Goal: Task Accomplishment & Management: Use online tool/utility

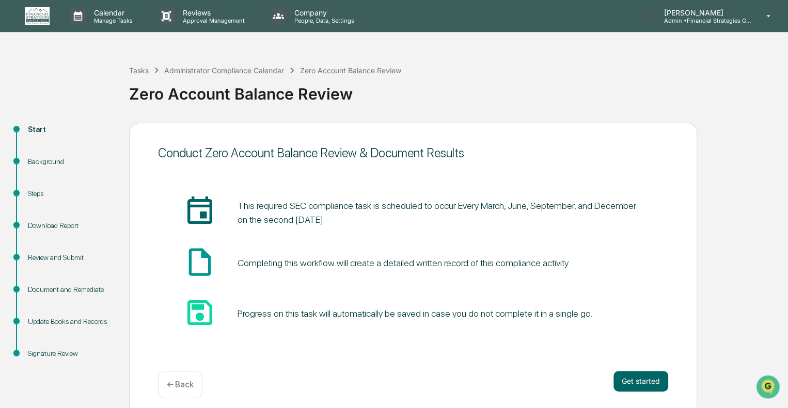
scroll to position [7, 0]
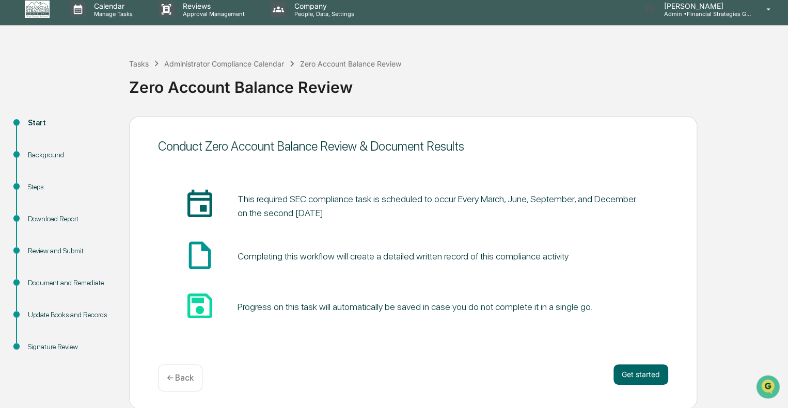
click at [316, 52] on div "Tasks Administrator Compliance Calendar Zero Account Balance Review Zero Accoun…" at bounding box center [456, 79] width 654 height 74
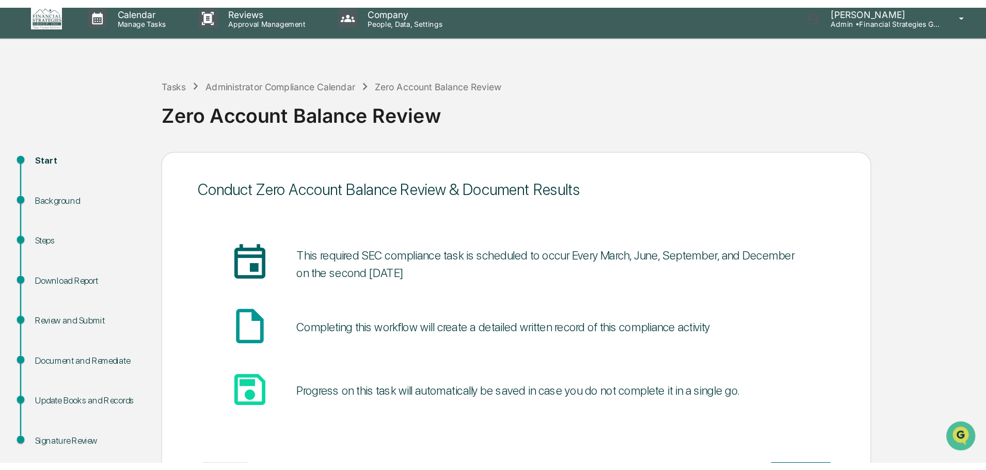
scroll to position [0, 0]
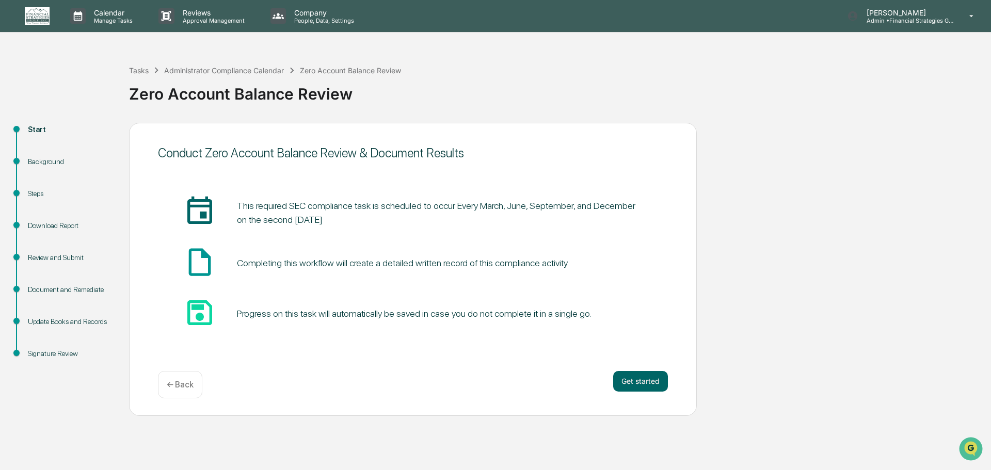
click at [175, 385] on p "← Back" at bounding box center [180, 385] width 27 height 10
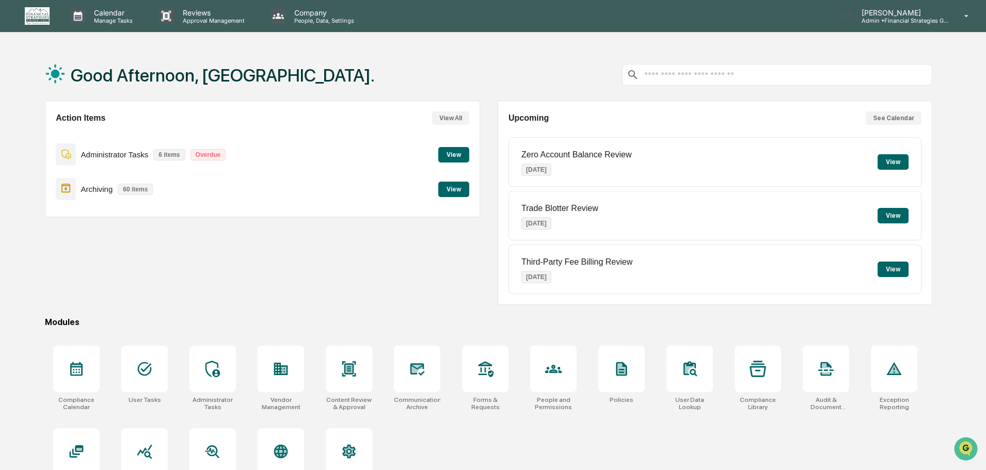
click at [793, 160] on button "View" at bounding box center [893, 161] width 31 height 15
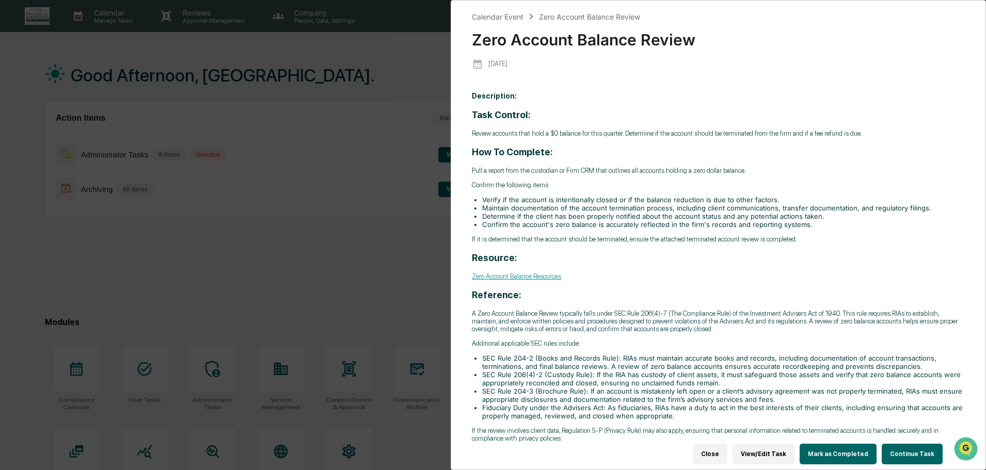
click at [793, 408] on button "Mark as Completed" at bounding box center [838, 454] width 77 height 21
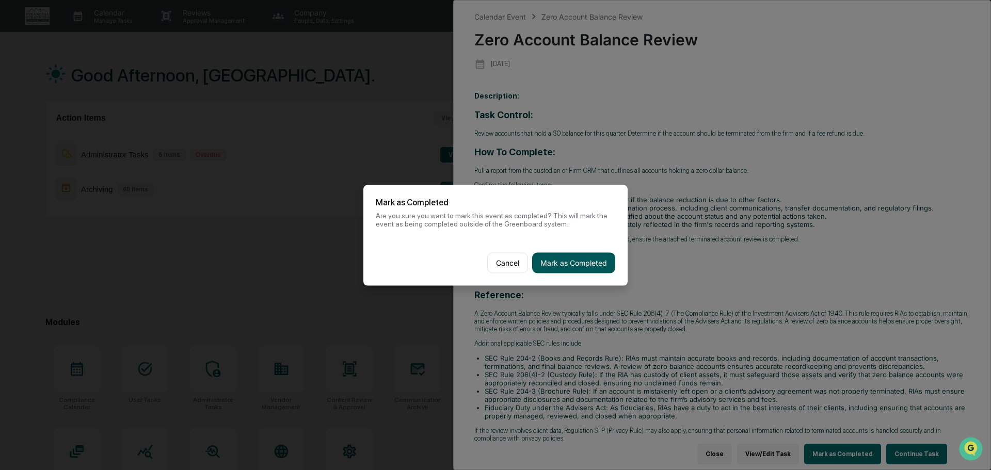
click at [581, 263] on button "Mark as Completed" at bounding box center [573, 263] width 83 height 21
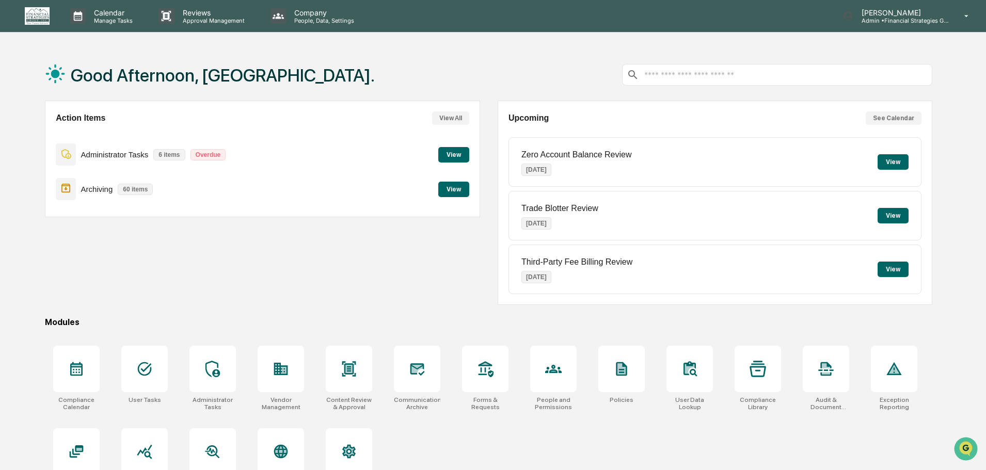
click at [445, 154] on button "View" at bounding box center [453, 154] width 31 height 15
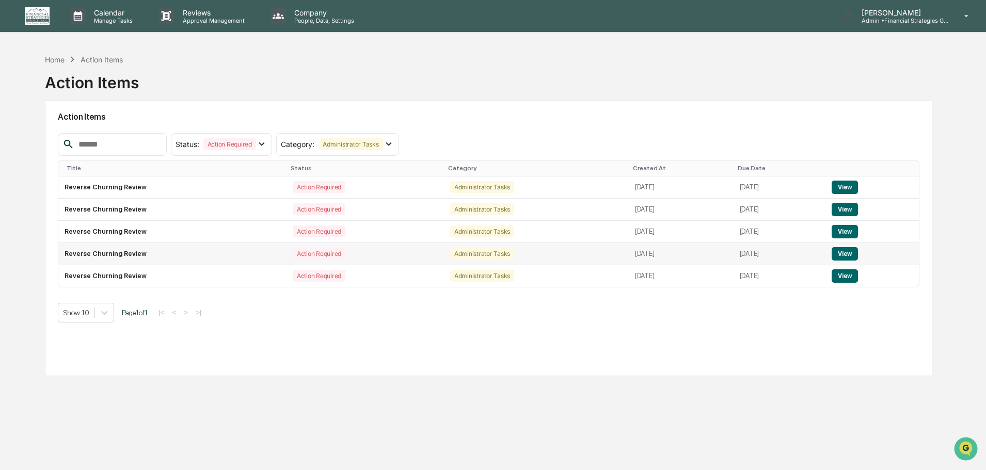
click at [663, 243] on td "[DATE]" at bounding box center [681, 254] width 105 height 22
click at [647, 62] on div "Home Action Items Action Items" at bounding box center [489, 75] width 888 height 52
click at [793, 189] on button "View" at bounding box center [845, 187] width 26 height 13
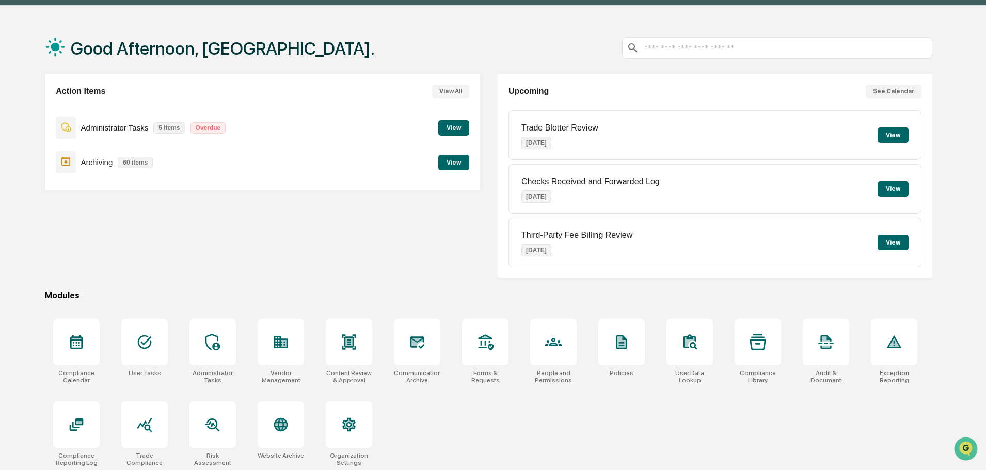
scroll to position [49, 0]
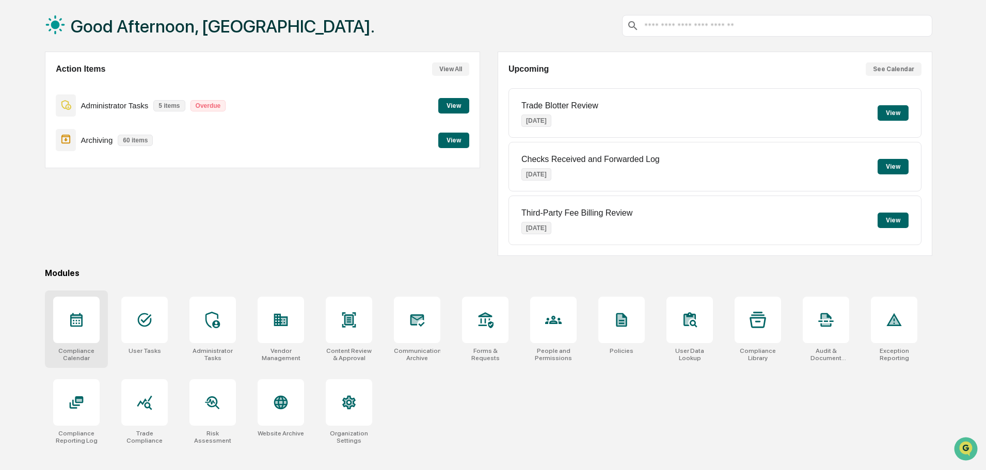
click at [80, 318] on icon at bounding box center [76, 320] width 12 height 14
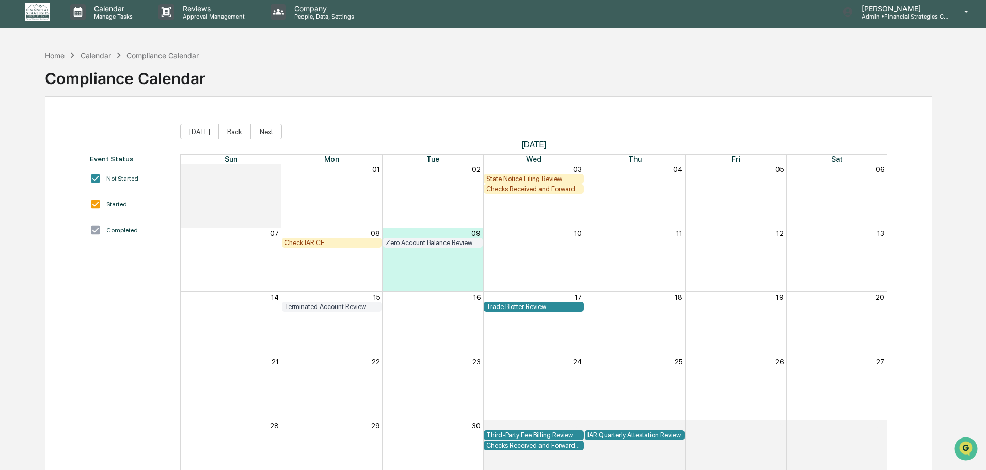
scroll to position [4, 0]
click at [254, 324] on div "Month View" at bounding box center [231, 325] width 101 height 64
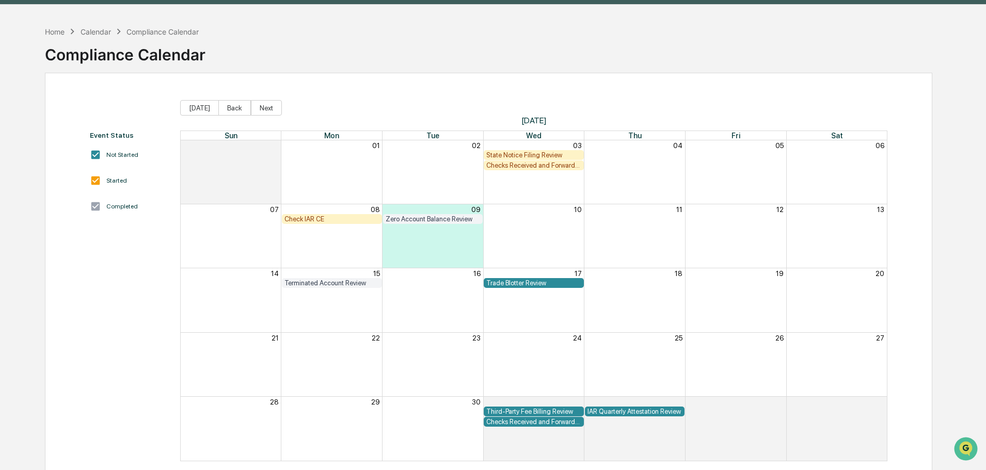
scroll to position [28, 0]
click at [232, 106] on button "Back" at bounding box center [234, 107] width 33 height 15
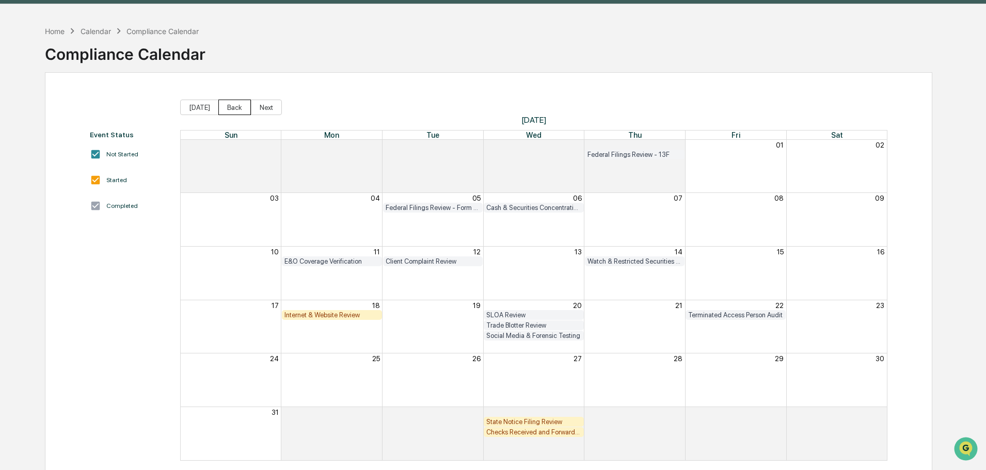
click at [228, 106] on button "Back" at bounding box center [234, 107] width 33 height 15
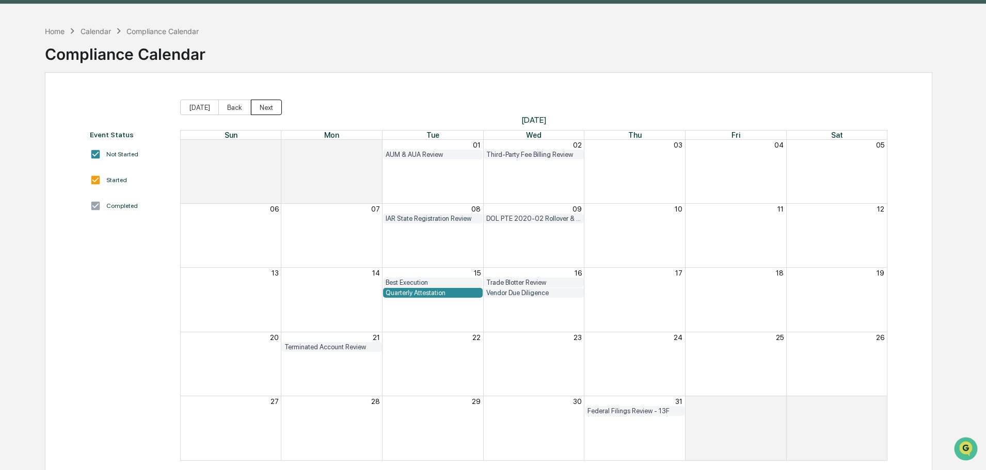
click at [266, 104] on button "Next" at bounding box center [266, 107] width 31 height 15
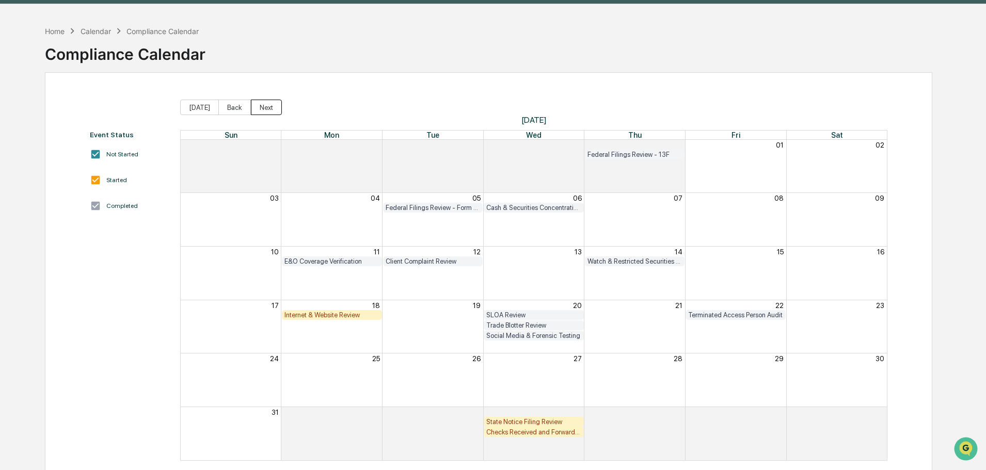
click at [266, 104] on button "Next" at bounding box center [266, 107] width 31 height 15
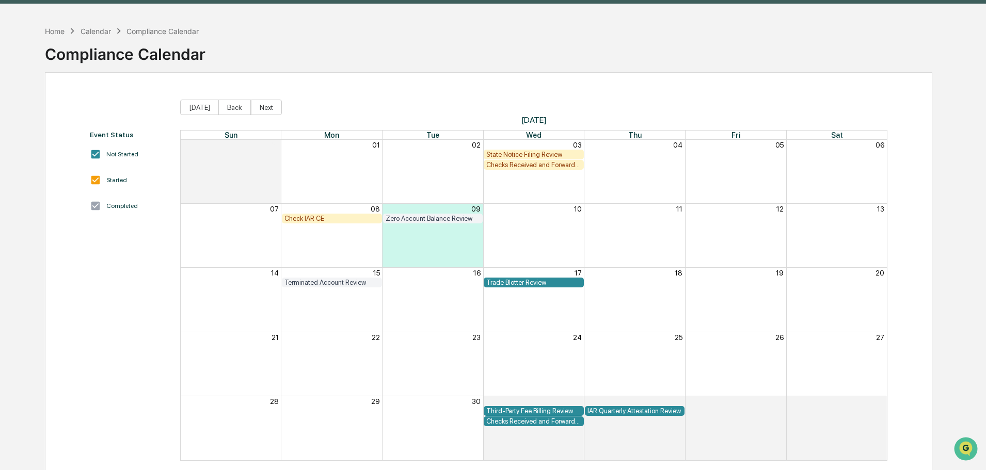
click at [266, 261] on div "Month View" at bounding box center [231, 236] width 101 height 64
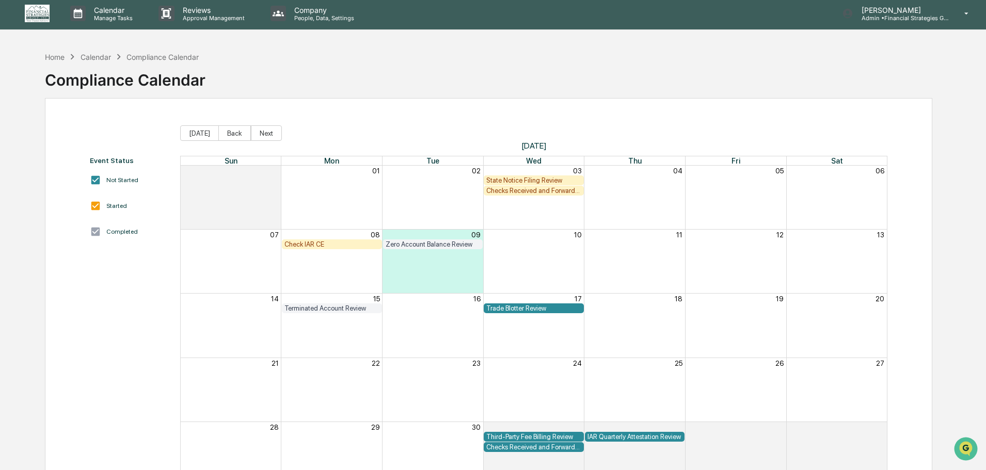
scroll to position [49, 0]
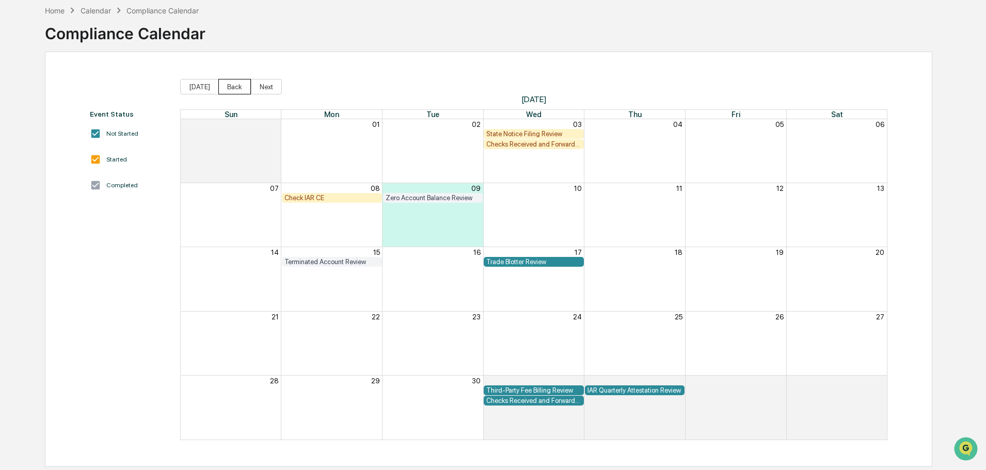
click at [231, 87] on button "Back" at bounding box center [234, 86] width 33 height 15
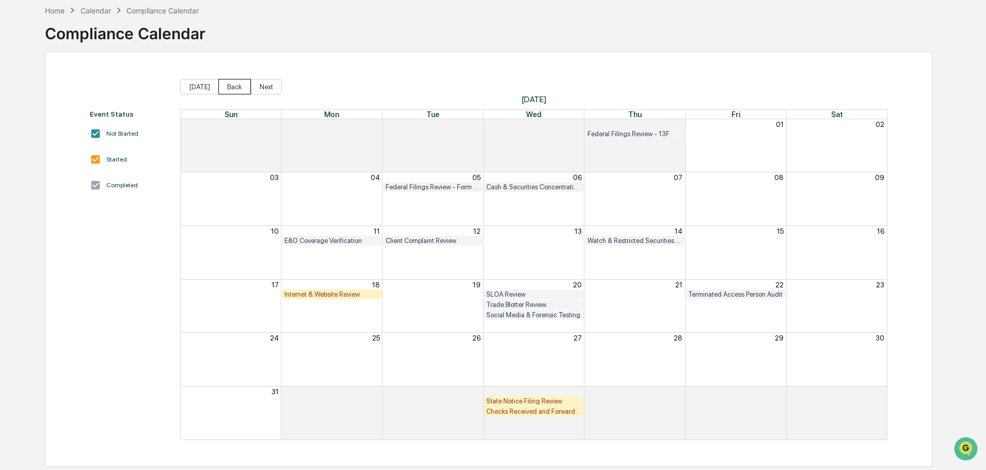
click at [231, 87] on button "Back" at bounding box center [234, 86] width 33 height 15
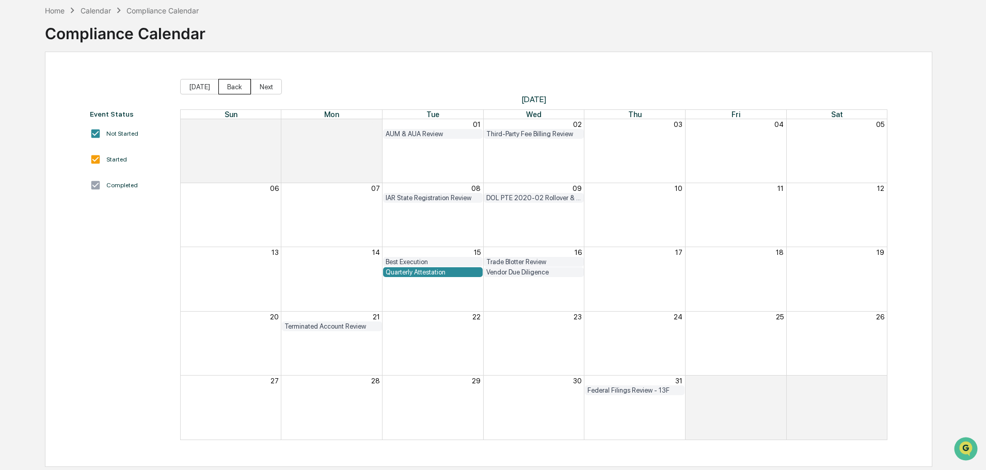
click at [231, 87] on button "Back" at bounding box center [234, 86] width 33 height 15
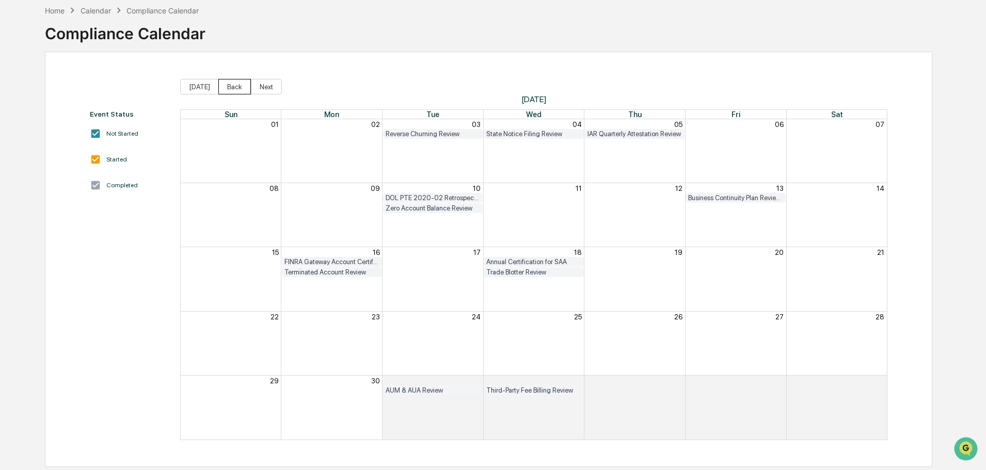
click at [231, 87] on button "Back" at bounding box center [234, 86] width 33 height 15
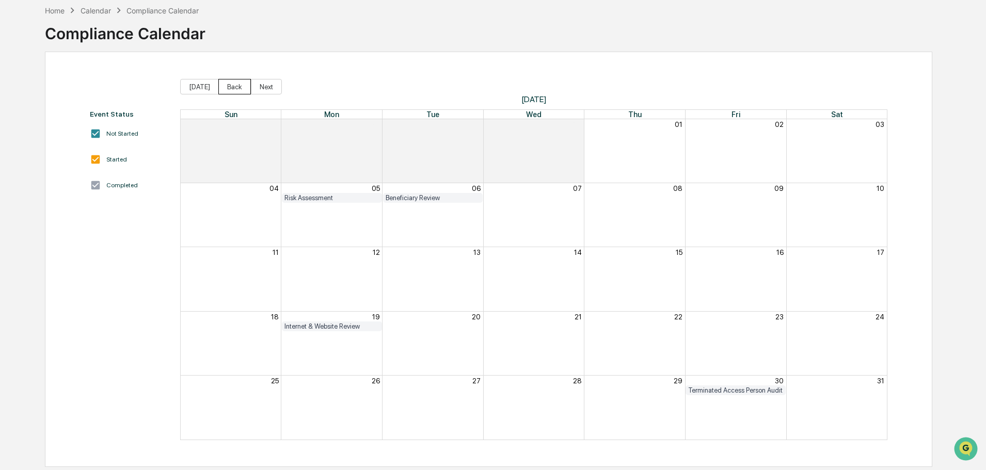
click at [231, 87] on button "Back" at bounding box center [234, 86] width 33 height 15
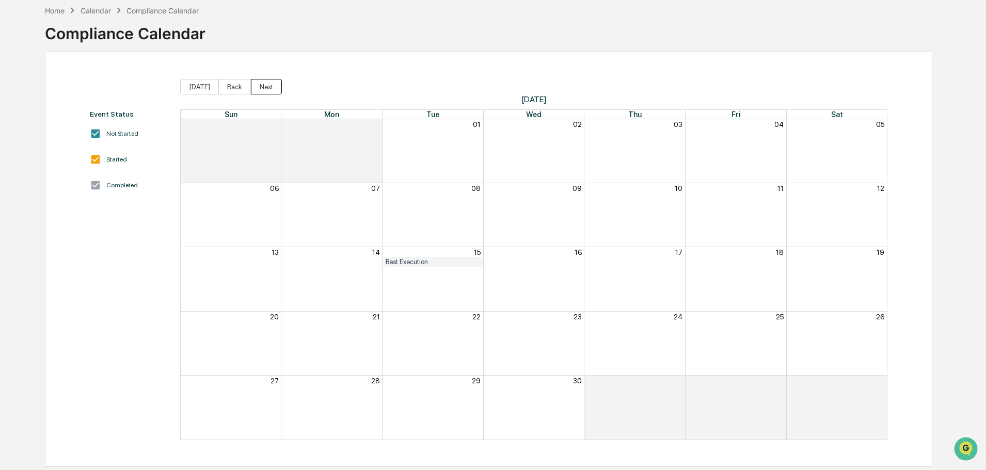
click at [262, 90] on button "Next" at bounding box center [266, 86] width 31 height 15
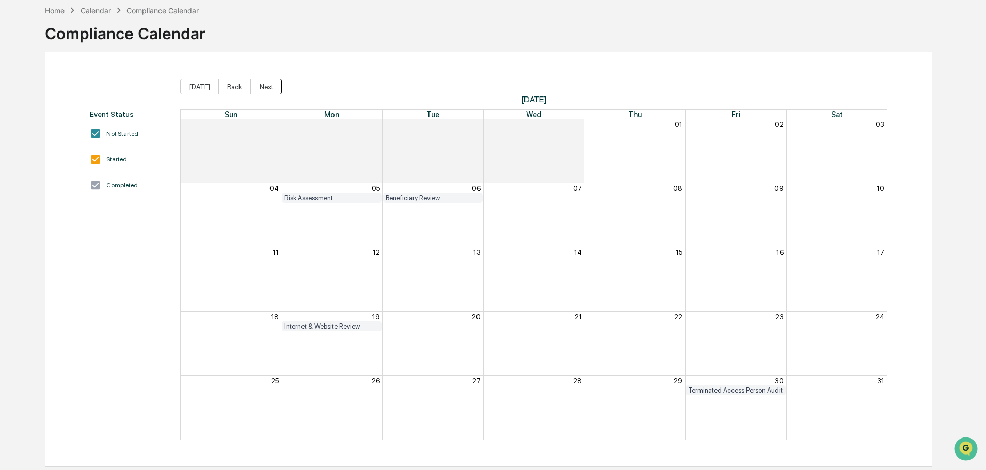
click at [262, 90] on button "Next" at bounding box center [266, 86] width 31 height 15
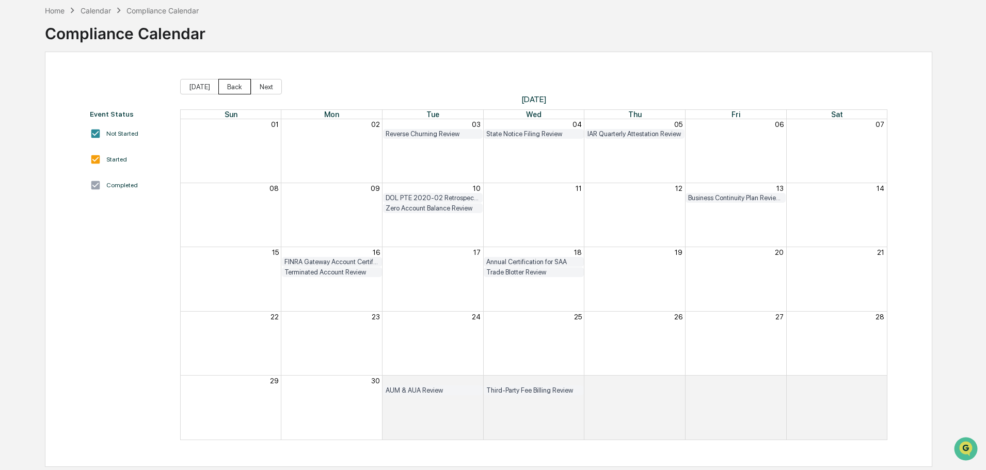
click at [233, 84] on button "Back" at bounding box center [234, 86] width 33 height 15
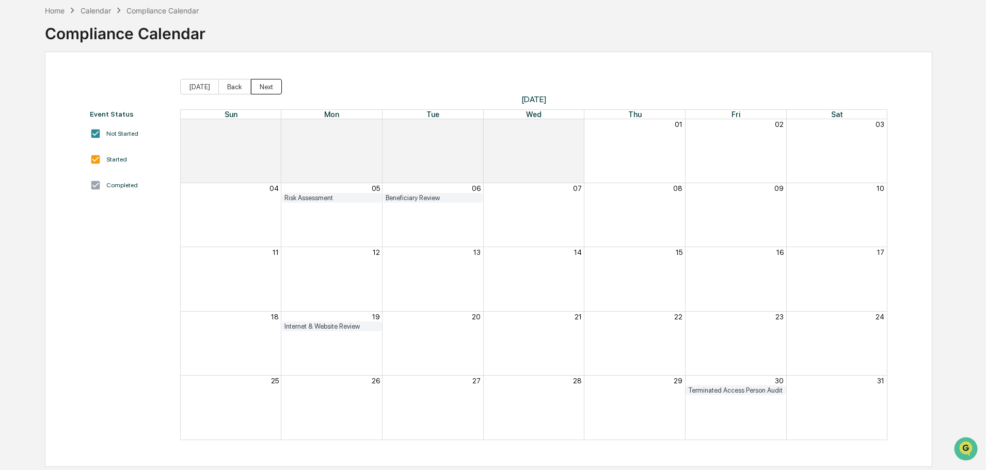
click at [259, 90] on button "Next" at bounding box center [266, 86] width 31 height 15
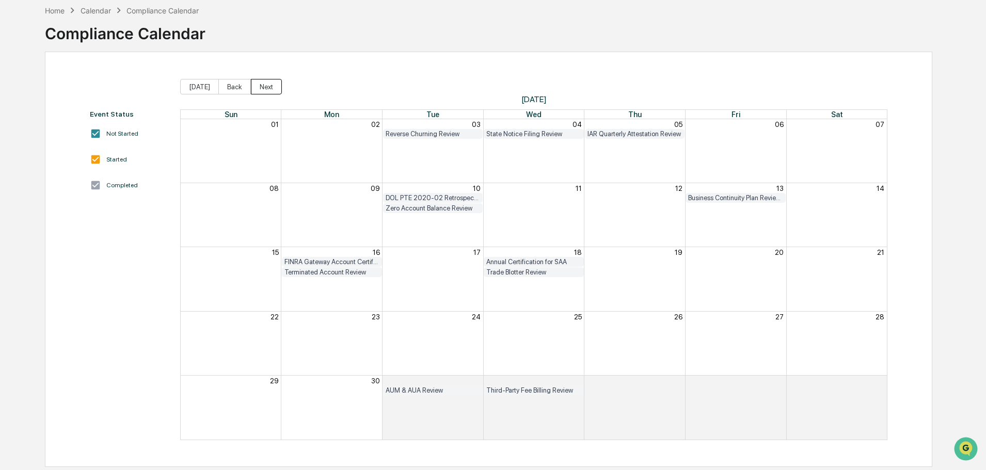
click at [258, 86] on button "Next" at bounding box center [266, 86] width 31 height 15
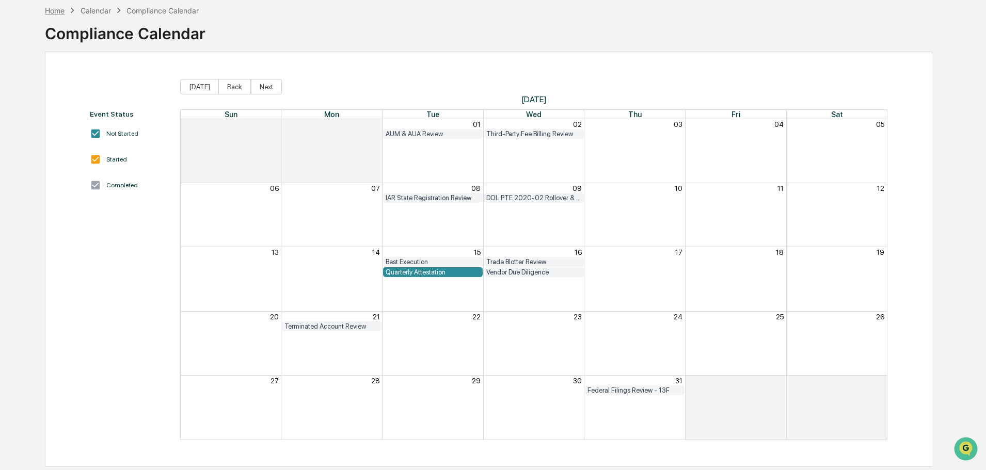
click at [58, 7] on div "Home" at bounding box center [55, 10] width 20 height 9
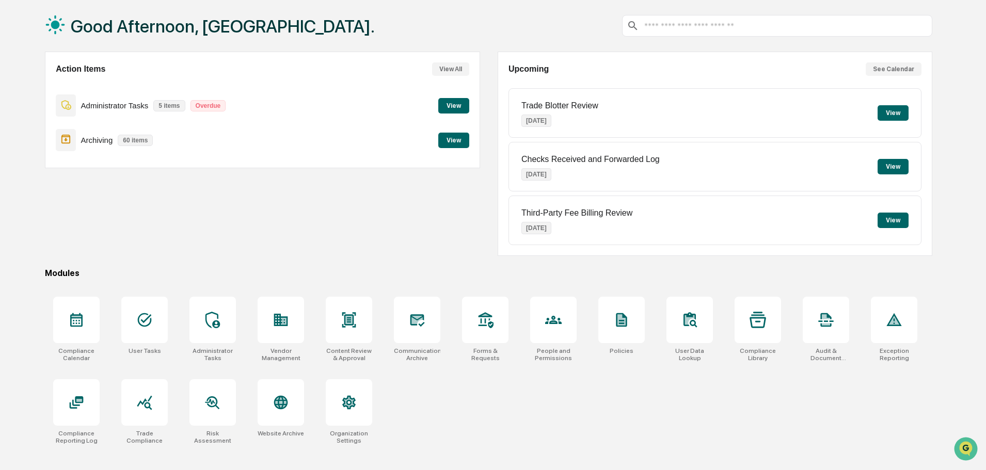
click at [450, 107] on button "View" at bounding box center [453, 105] width 31 height 15
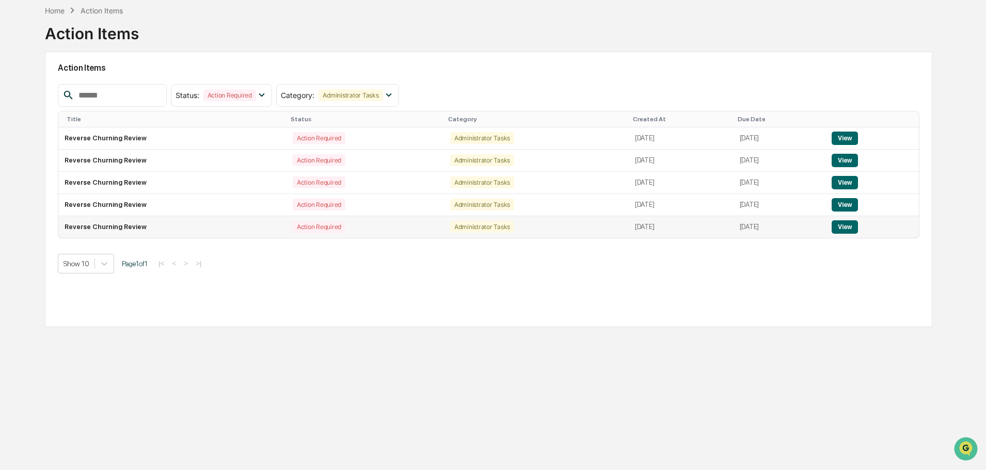
click at [843, 228] on button "View" at bounding box center [845, 226] width 26 height 13
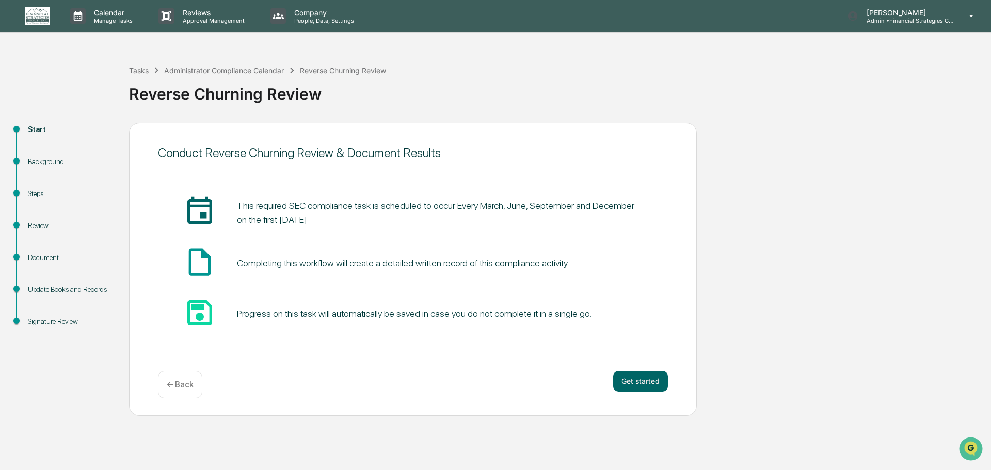
click at [340, 69] on div "Reverse Churning Review" at bounding box center [343, 70] width 86 height 9
click at [220, 70] on div "Administrator Compliance Calendar" at bounding box center [224, 70] width 120 height 9
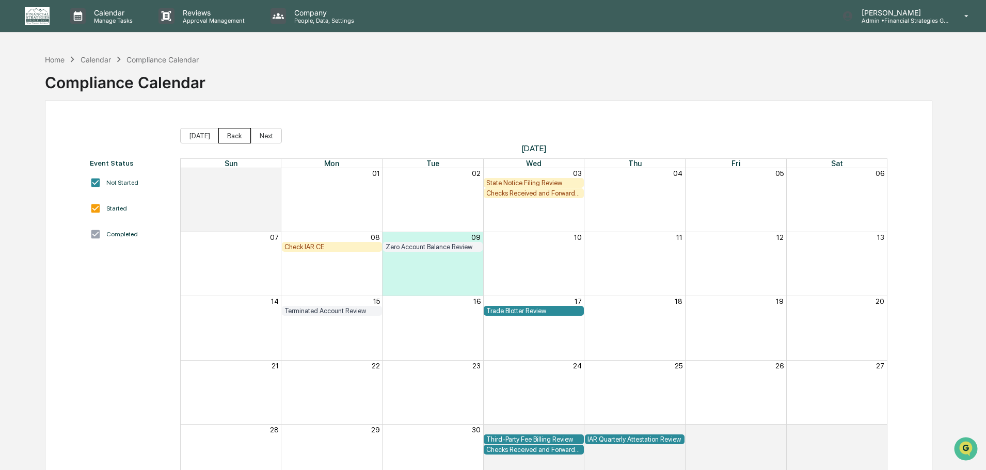
click at [231, 136] on button "Back" at bounding box center [234, 135] width 33 height 15
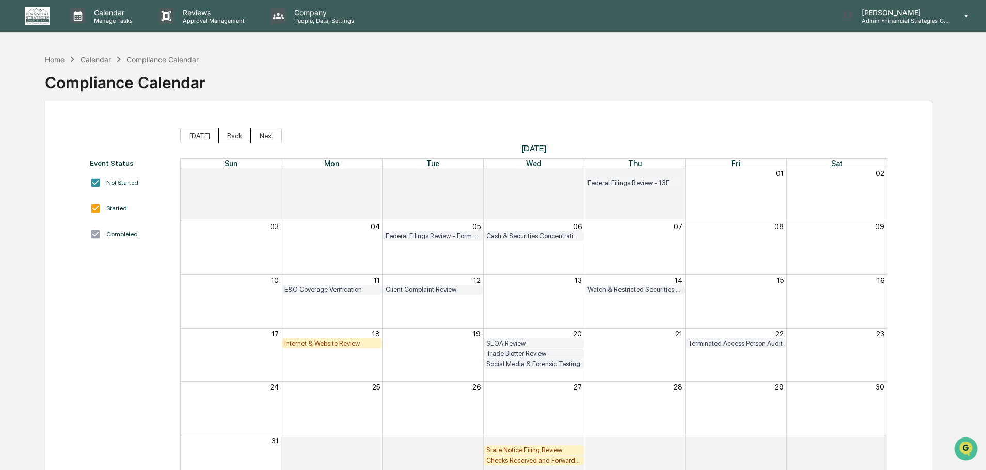
click at [231, 136] on button "Back" at bounding box center [234, 135] width 33 height 15
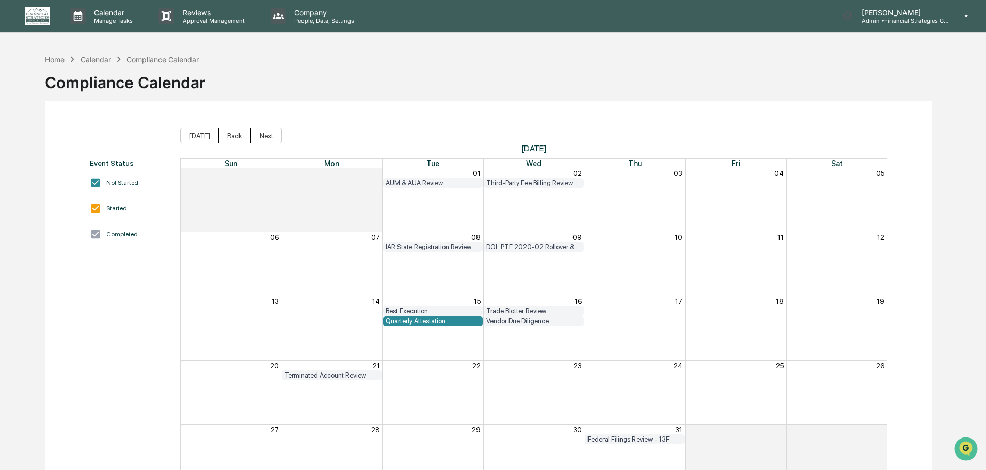
click at [231, 136] on button "Back" at bounding box center [234, 135] width 33 height 15
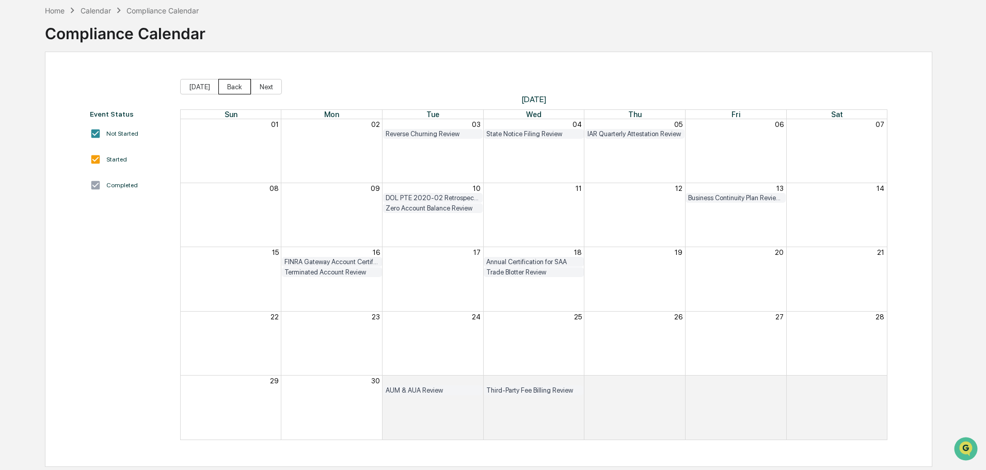
scroll to position [44, 0]
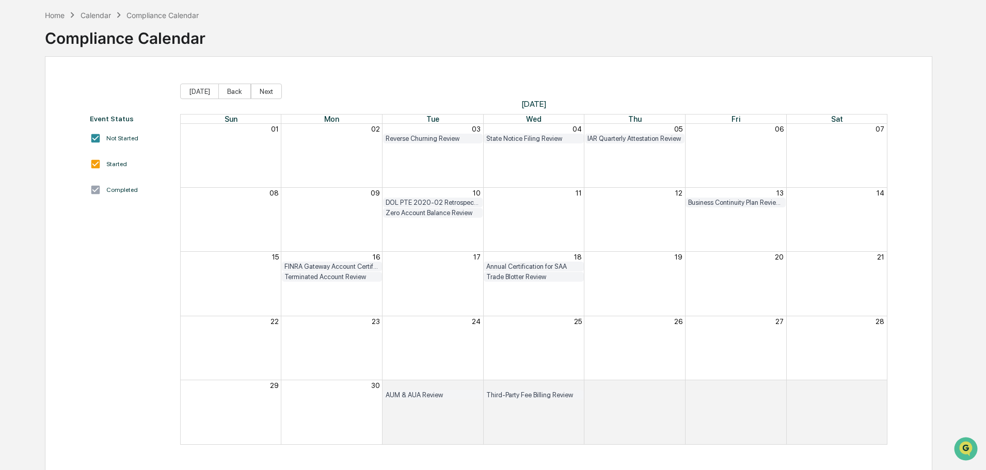
click at [411, 136] on div "Reverse Churning Review" at bounding box center [433, 139] width 95 height 8
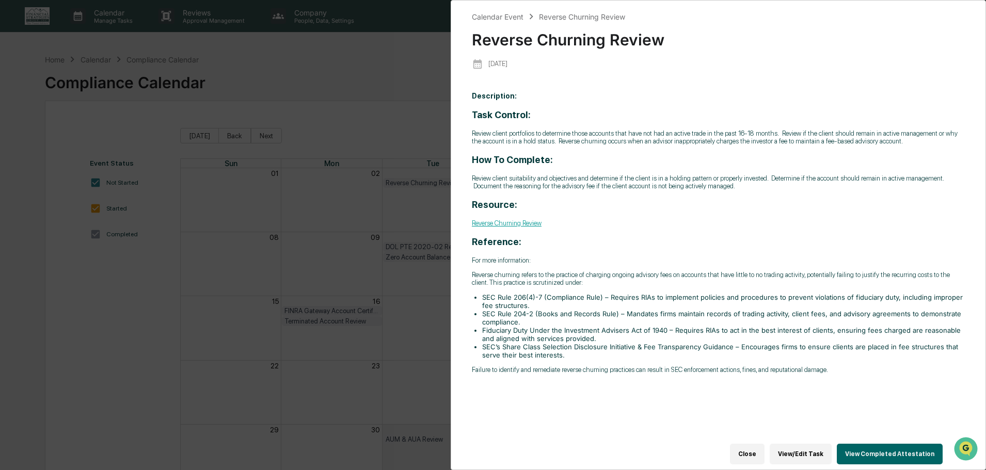
scroll to position [49, 0]
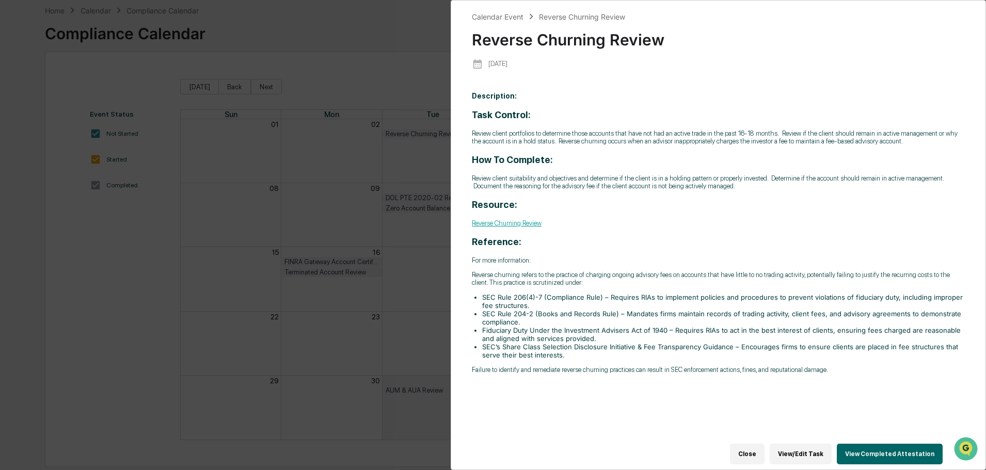
click at [805, 444] on button "View/Edit Task" at bounding box center [801, 454] width 62 height 21
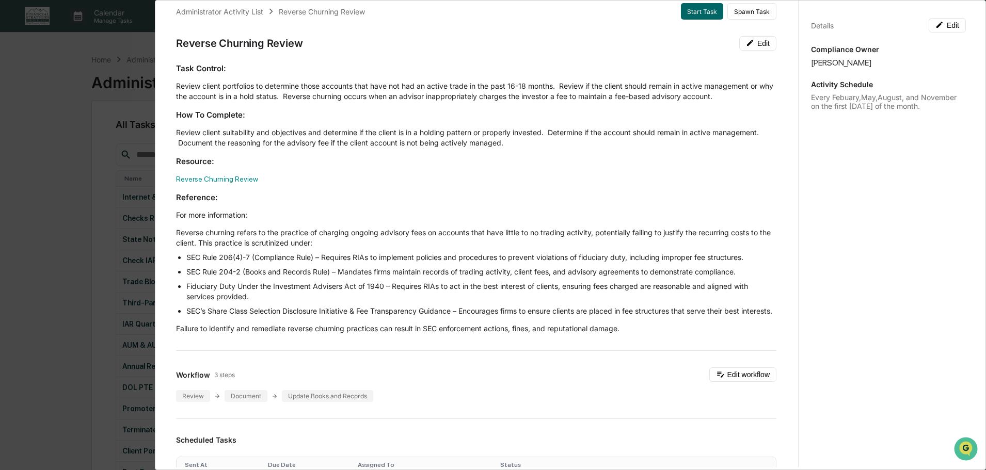
click at [28, 187] on div "Administrator Activity List Reverse Churning Review Start Task Spawn Task Rever…" at bounding box center [493, 235] width 986 height 470
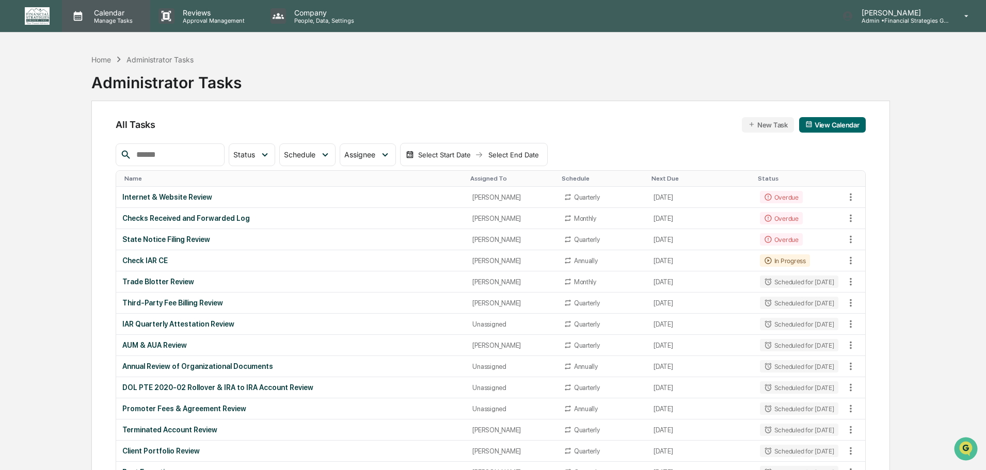
click at [108, 14] on p "Calendar" at bounding box center [112, 12] width 52 height 9
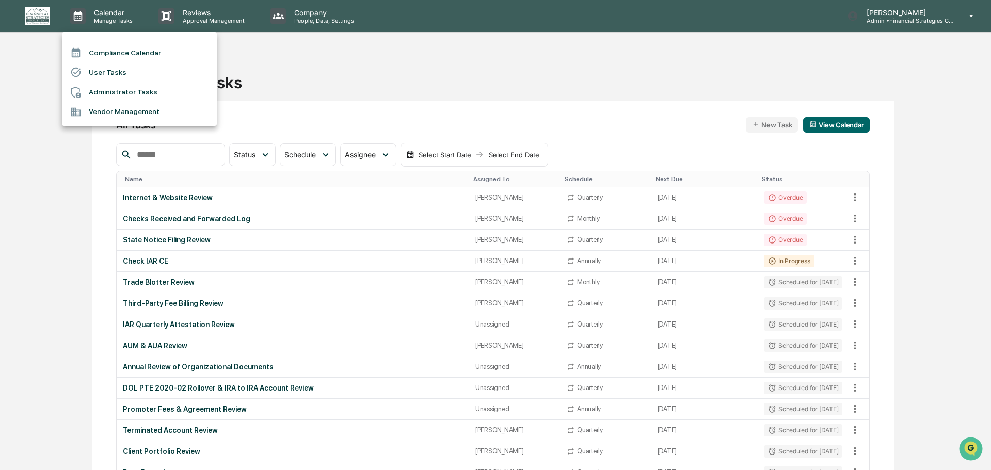
drag, startPoint x: 119, startPoint y: 56, endPoint x: 102, endPoint y: 55, distance: 17.6
click at [102, 55] on li "Compliance Calendar" at bounding box center [139, 53] width 155 height 20
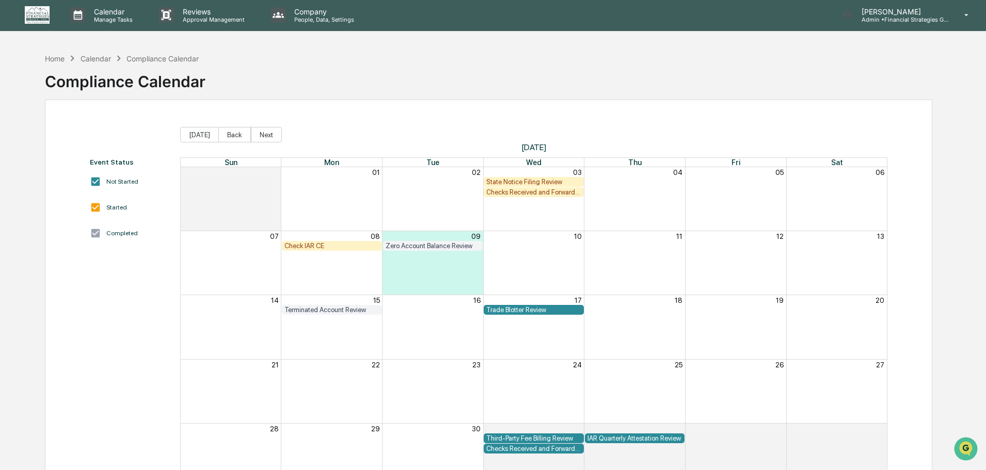
scroll to position [36, 0]
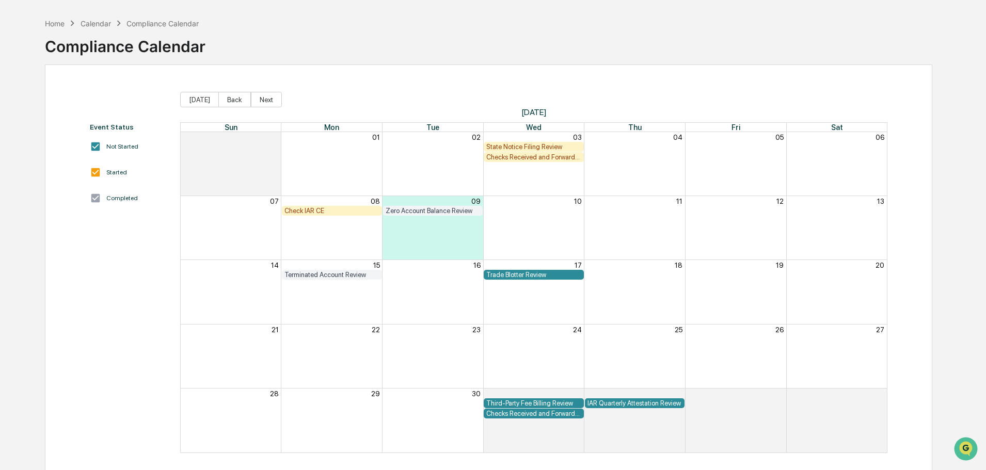
click at [618, 399] on div "IAR Quarterly Attestation Review" at bounding box center [635, 404] width 100 height 10
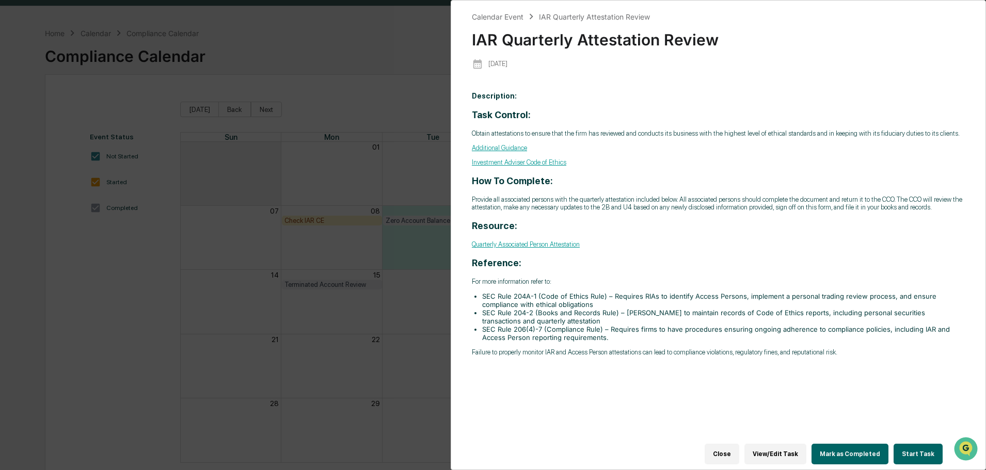
scroll to position [26, 0]
click at [533, 244] on link "Quarterly Associated Person Attestation" at bounding box center [526, 245] width 108 height 8
